Goal: Task Accomplishment & Management: Manage account settings

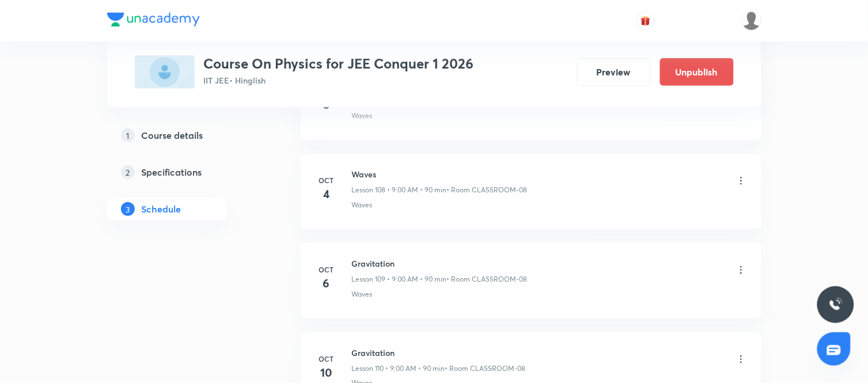
scroll to position [10227, 0]
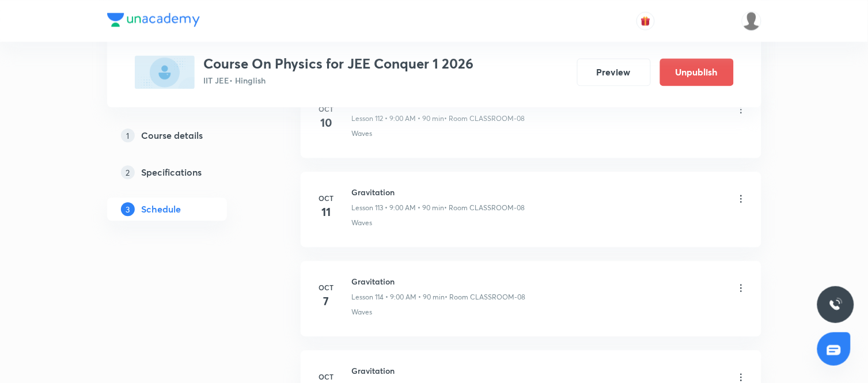
scroll to position [10819, 0]
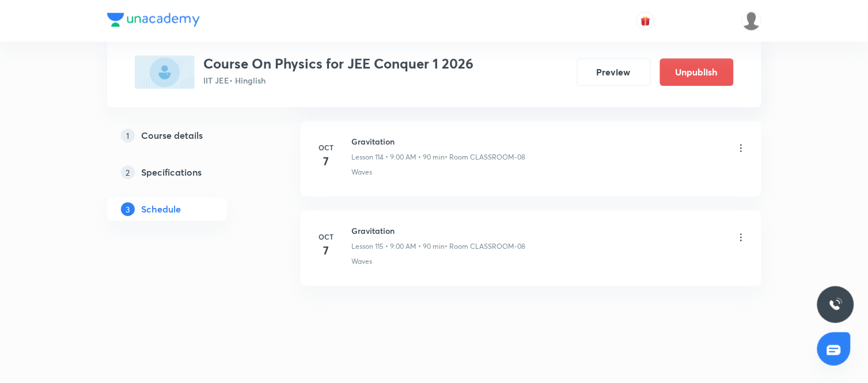
scroll to position [10819, 0]
